Goal: Task Accomplishment & Management: Use online tool/utility

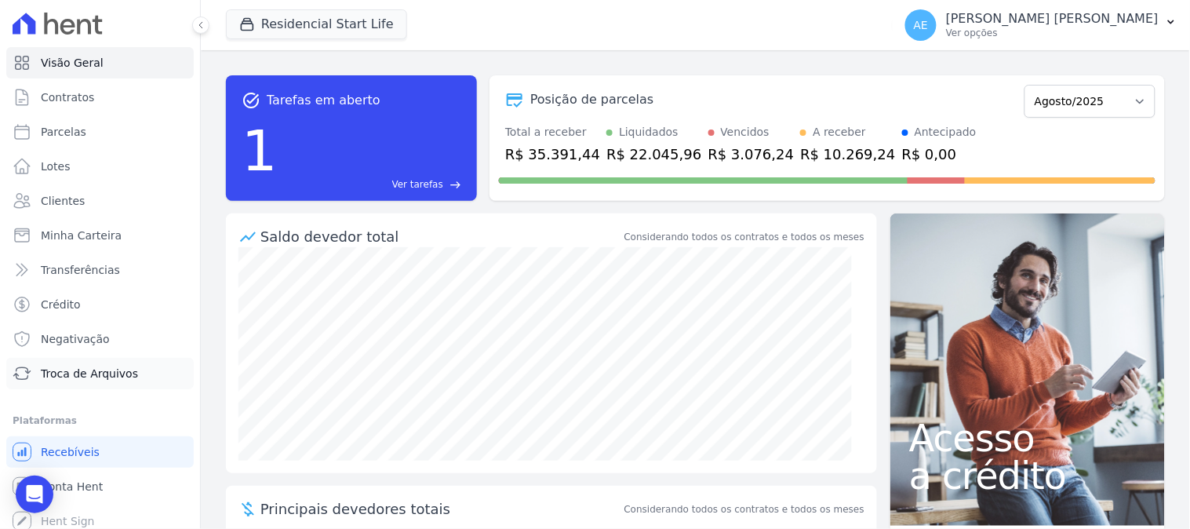
click at [64, 375] on span "Troca de Arquivos" at bounding box center [89, 374] width 97 height 16
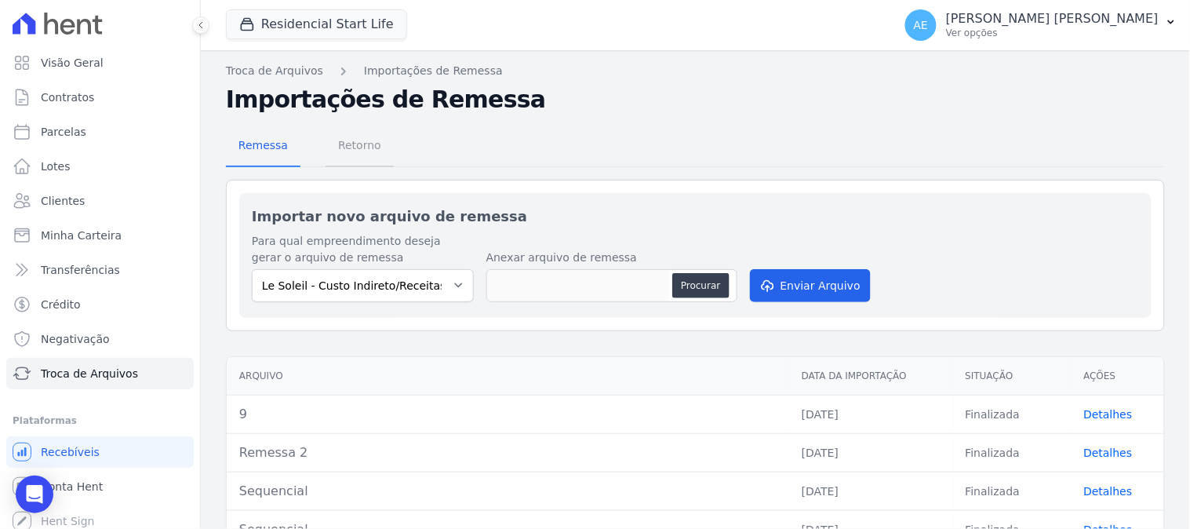
click at [351, 147] on span "Retorno" at bounding box center [360, 144] width 62 height 31
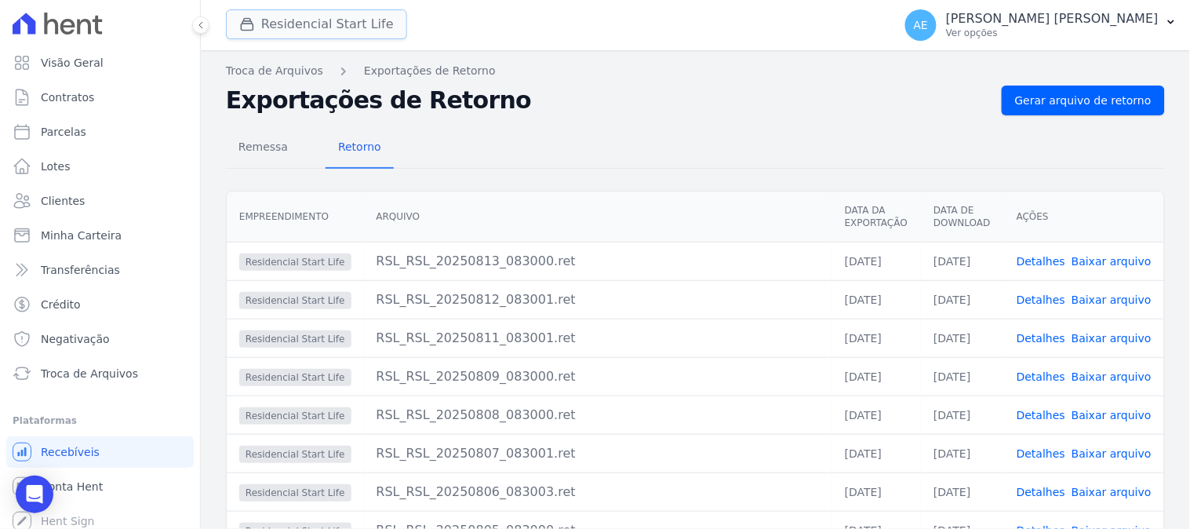
click at [350, 27] on button "Residencial Start Life" at bounding box center [316, 24] width 181 height 30
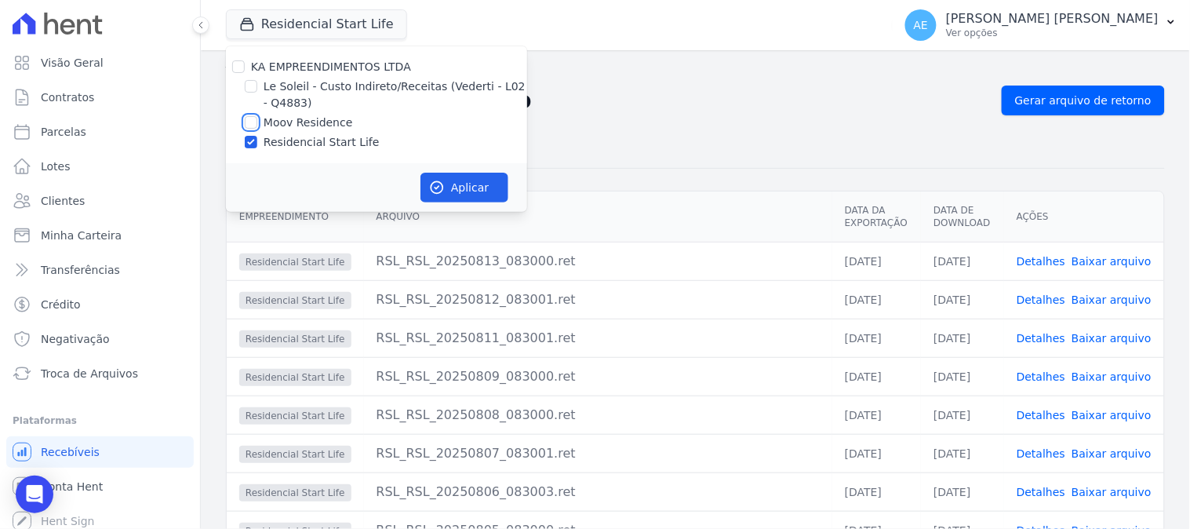
click at [251, 122] on input "Moov Residence" at bounding box center [251, 122] width 13 height 13
checkbox input "true"
click at [254, 144] on input "Residencial Start Life" at bounding box center [251, 142] width 13 height 13
checkbox input "false"
click at [436, 186] on icon "button" at bounding box center [437, 188] width 16 height 16
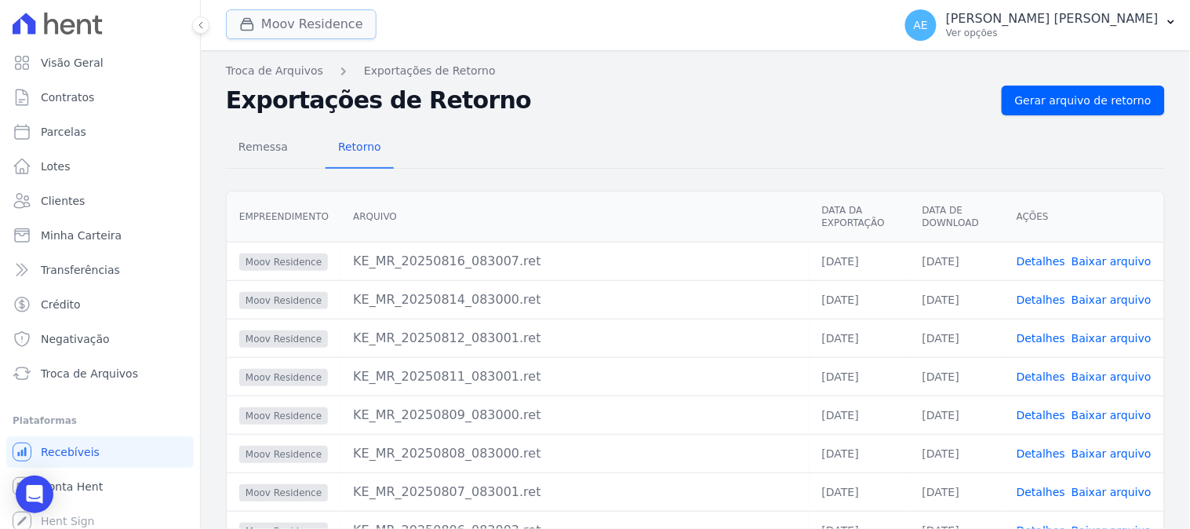
click at [326, 32] on button "Moov Residence" at bounding box center [301, 24] width 151 height 30
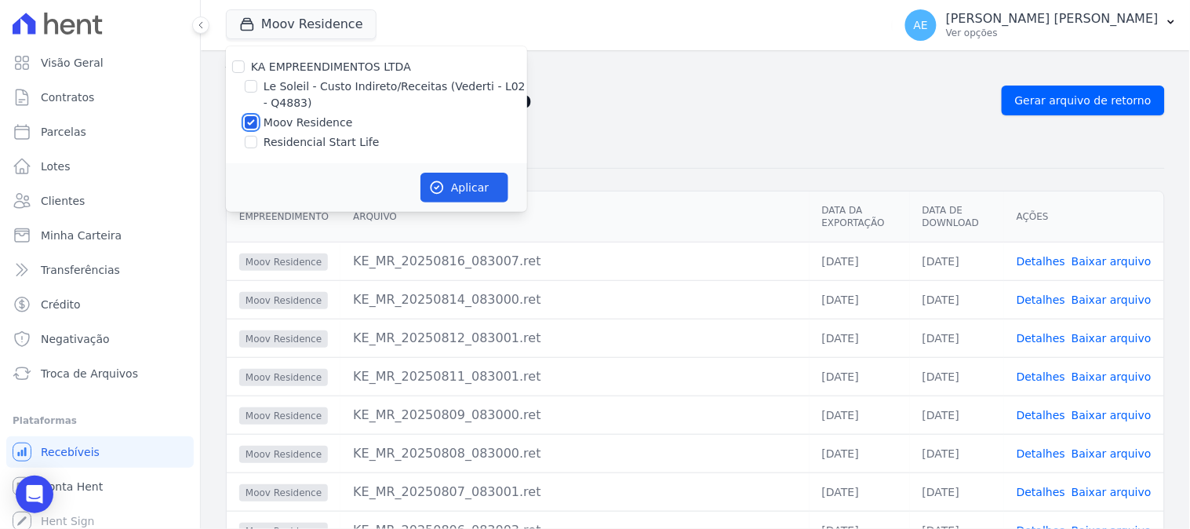
click at [253, 121] on input "Moov Residence" at bounding box center [251, 122] width 13 height 13
checkbox input "false"
click at [251, 80] on input "Le Soleil - Custo Indireto/Receitas (Vederti - L02 - Q4883)" at bounding box center [251, 86] width 13 height 13
checkbox input "true"
click at [442, 194] on icon "button" at bounding box center [437, 188] width 16 height 16
